Goal: Check status: Check status

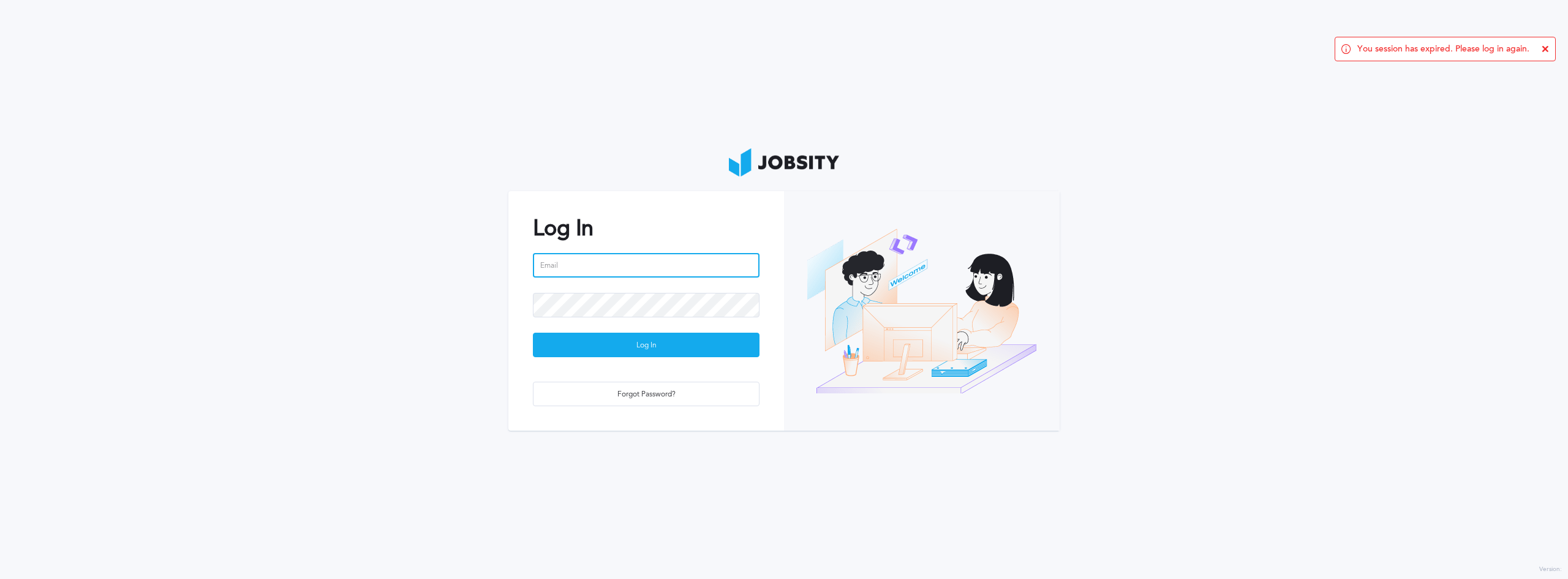
click at [635, 268] on input "email" at bounding box center [646, 265] width 226 height 25
type input "[EMAIL_ADDRESS][PERSON_NAME][DOMAIN_NAME]"
click at [533, 333] on button "Log In" at bounding box center [646, 345] width 226 height 25
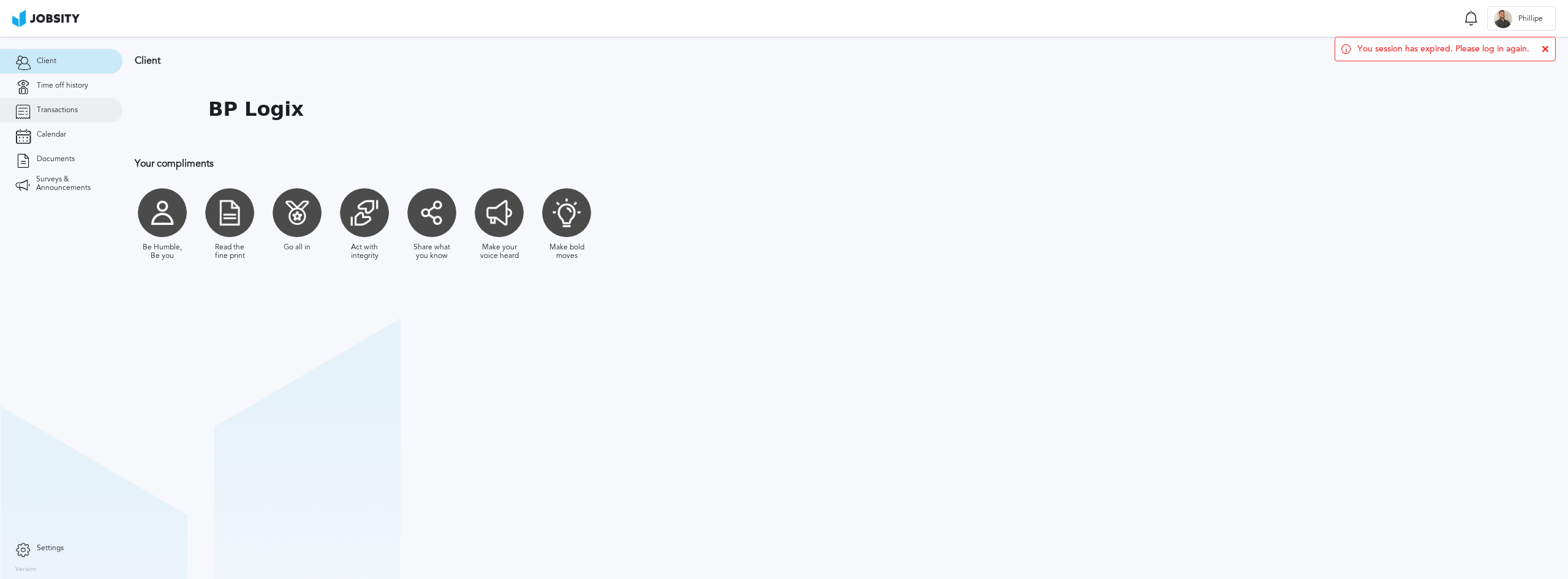
click at [75, 104] on link "Transactions" at bounding box center [61, 110] width 123 height 25
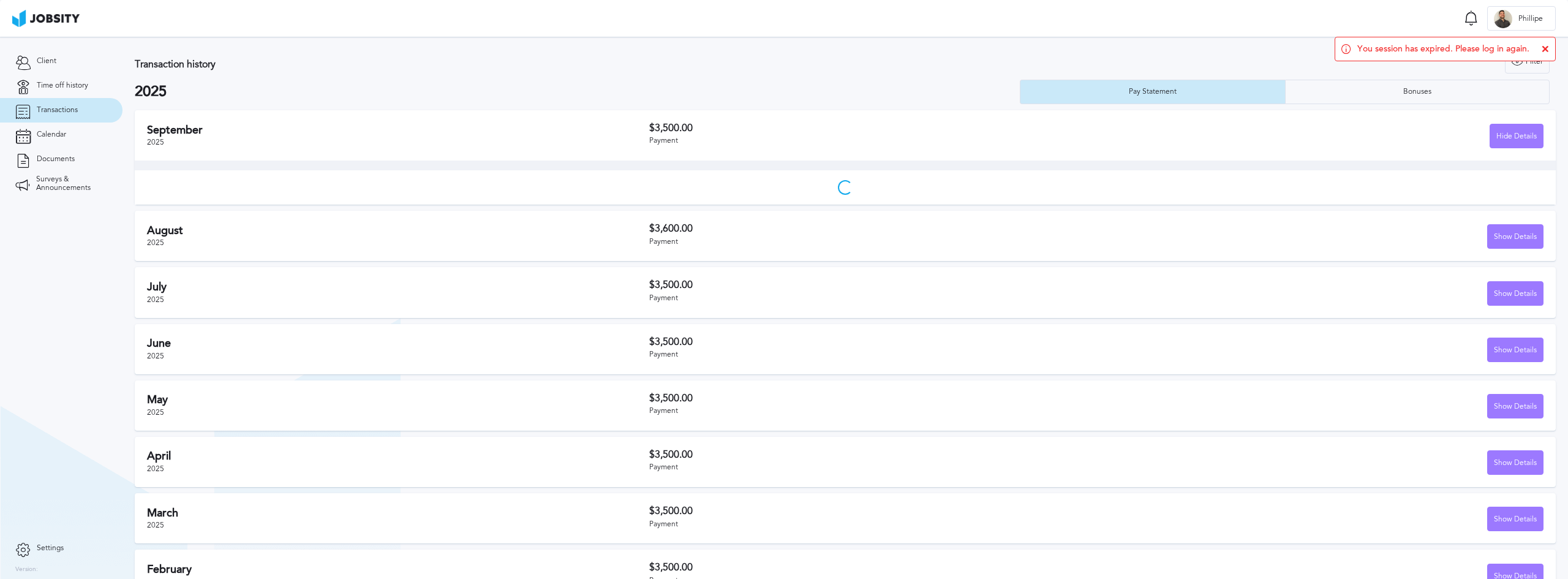
click at [1545, 50] on icon at bounding box center [1545, 48] width 7 height 8
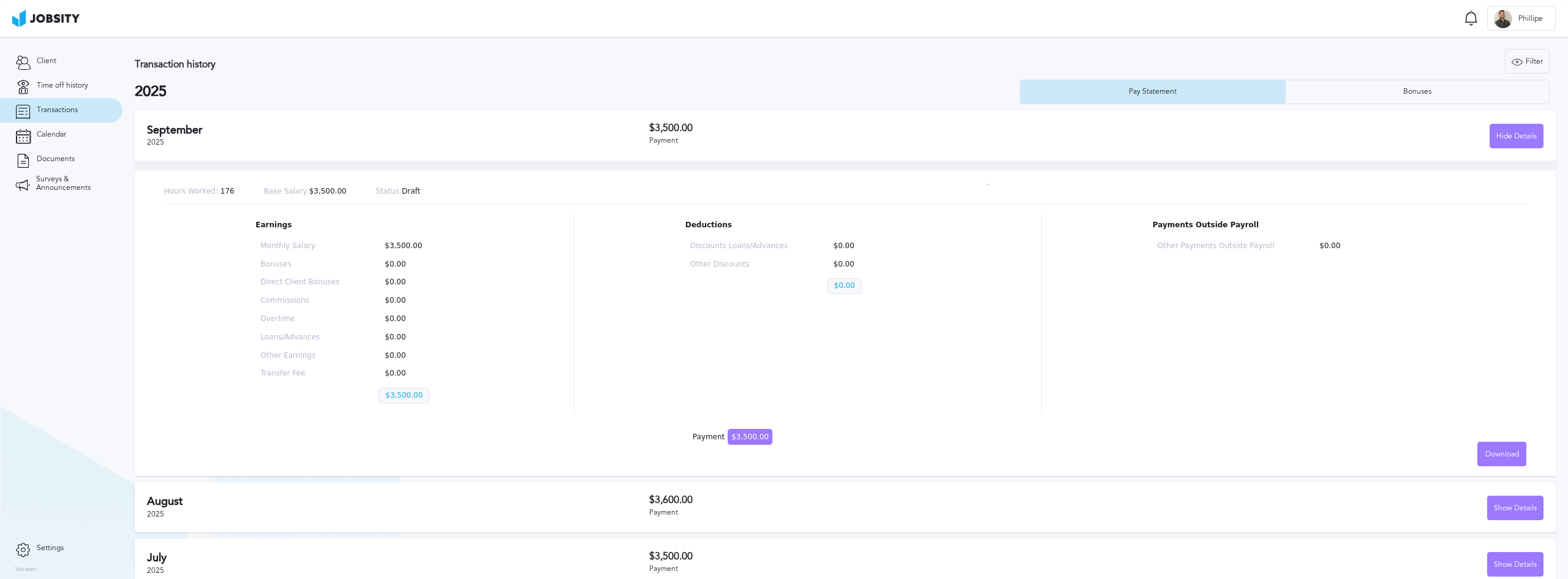
click at [709, 113] on div "[DATE] $3,500.00 Payment Hide Details" at bounding box center [845, 136] width 1421 height 50
click at [1322, 95] on div "Bonuses" at bounding box center [1417, 92] width 264 height 25
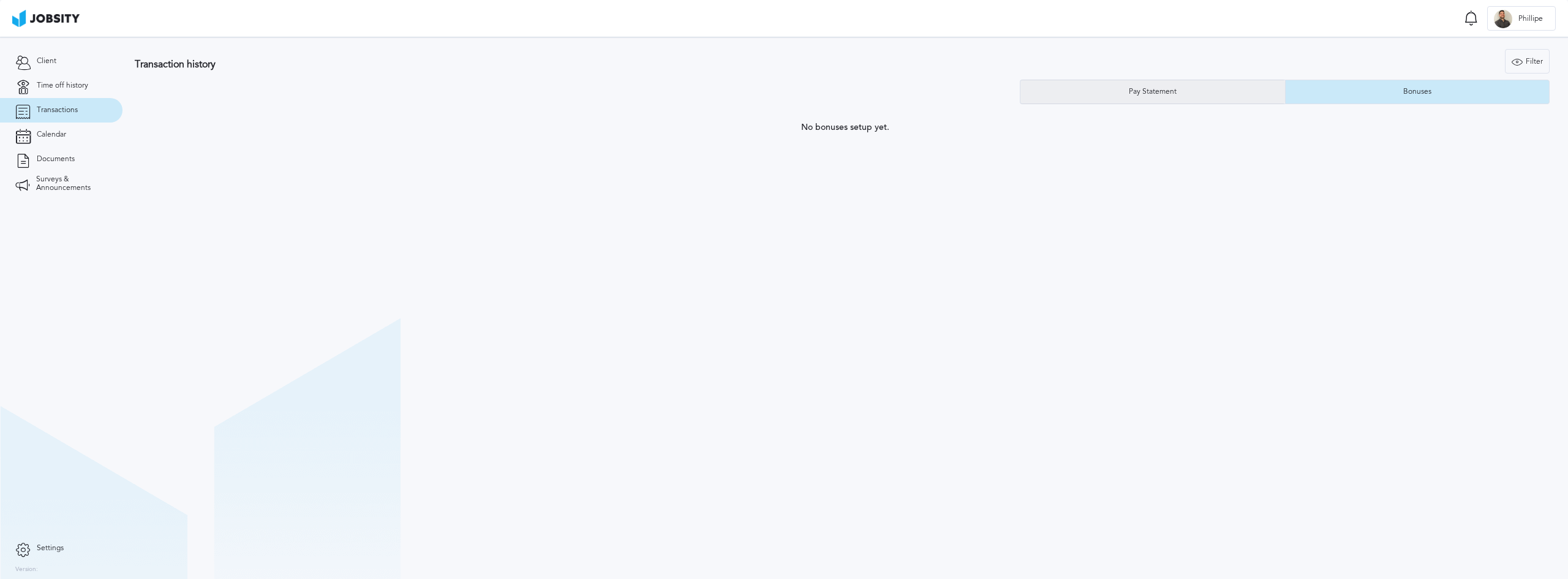
click at [1202, 94] on div "Pay Statement" at bounding box center [1153, 92] width 265 height 25
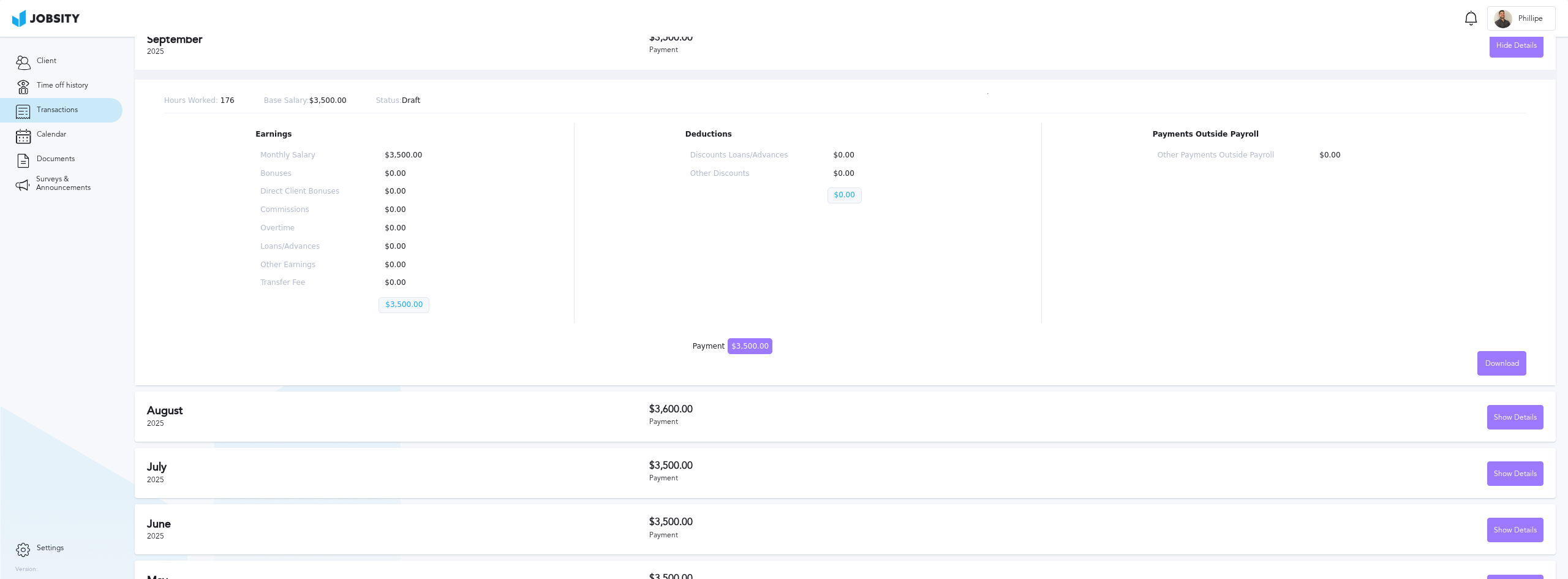
scroll to position [204, 0]
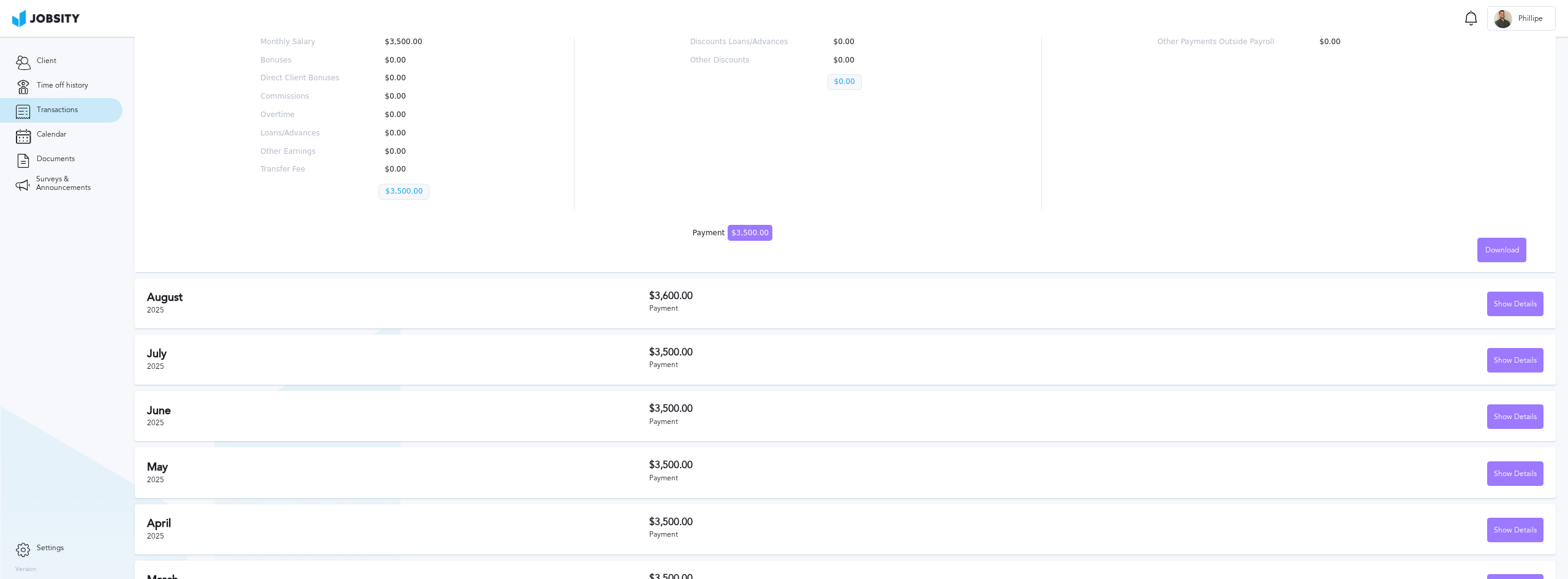
click at [847, 310] on div "Payment" at bounding box center [873, 308] width 447 height 9
click at [1516, 295] on div "Show Details" at bounding box center [1515, 304] width 55 height 25
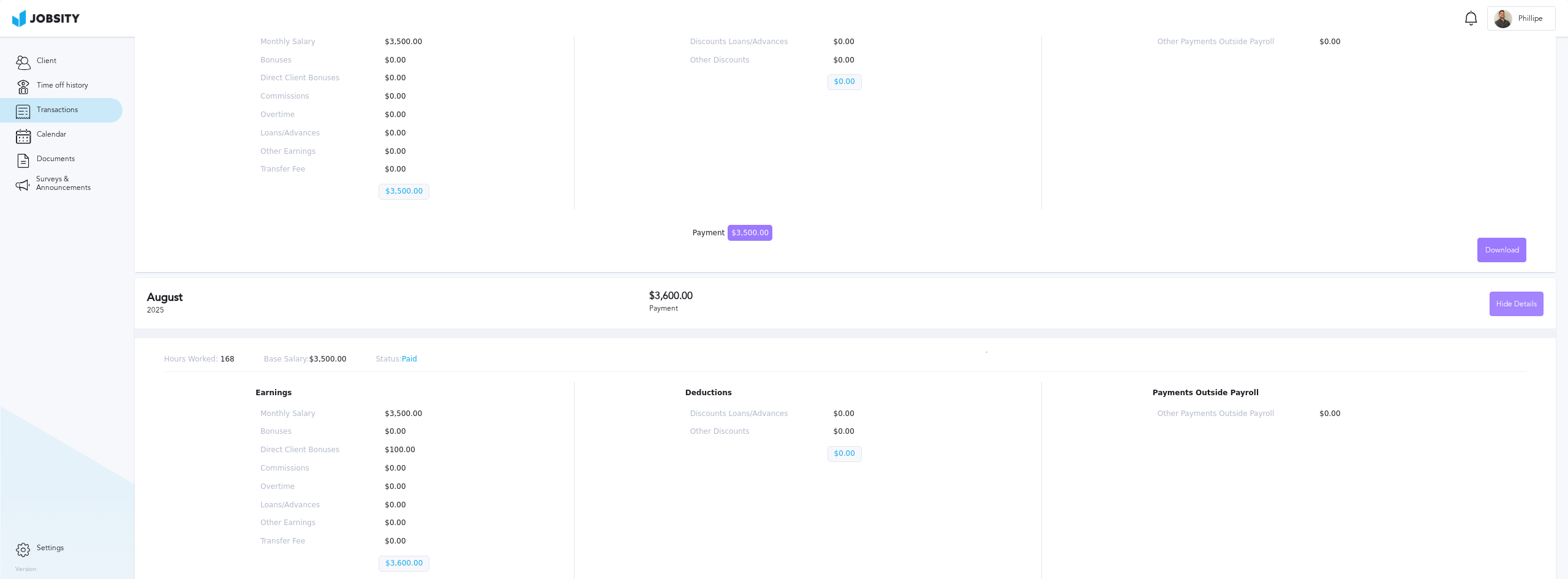
click at [1516, 297] on div "Hide Details" at bounding box center [1516, 304] width 52 height 25
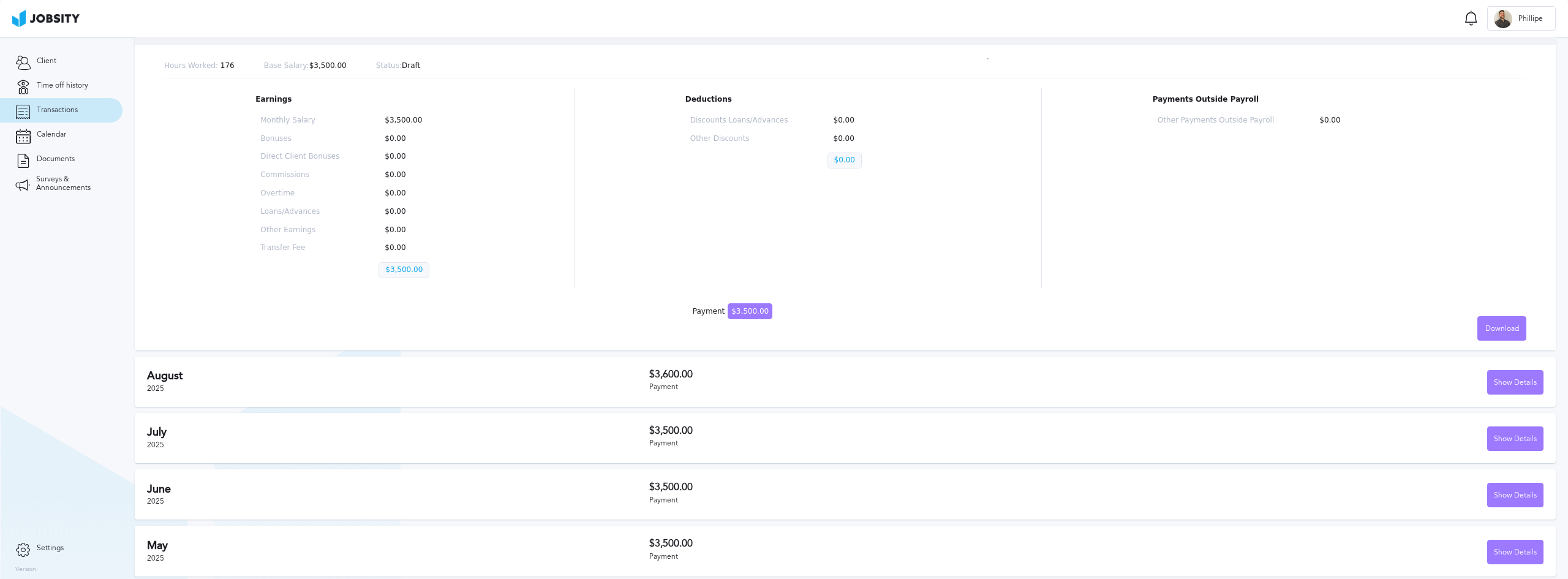
scroll to position [0, 0]
